Goal: Check status: Check status

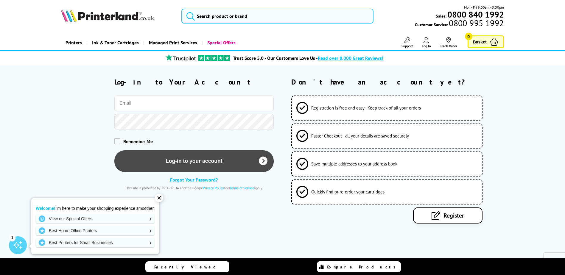
type input "purchasing@innov8.co.uk"
click at [221, 160] on button "Log-in to your account" at bounding box center [193, 162] width 159 height 22
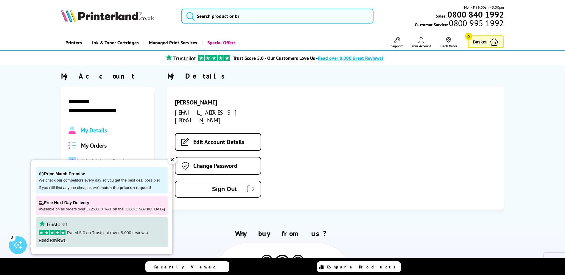
click at [89, 147] on span "My Orders" at bounding box center [94, 146] width 26 height 8
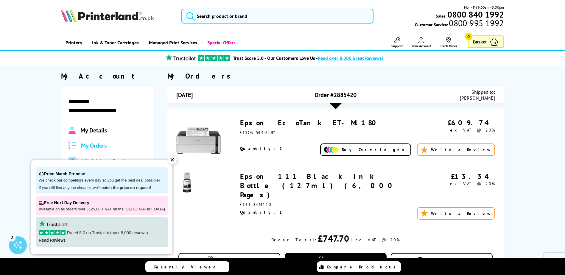
click at [168, 160] on div "✕" at bounding box center [172, 160] width 8 height 8
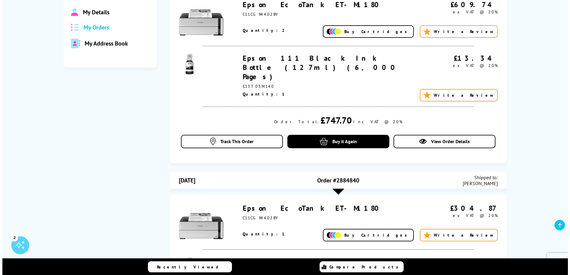
scroll to position [119, 0]
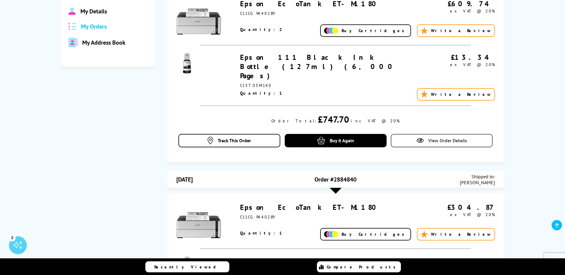
click at [434, 138] on span "View Order Details" at bounding box center [448, 141] width 39 height 6
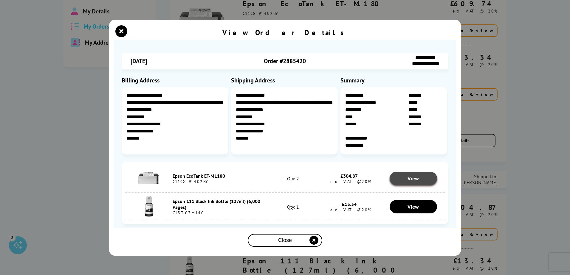
click at [412, 177] on span "View" at bounding box center [412, 178] width 11 height 7
